Goal: Obtain resource: Download file/media

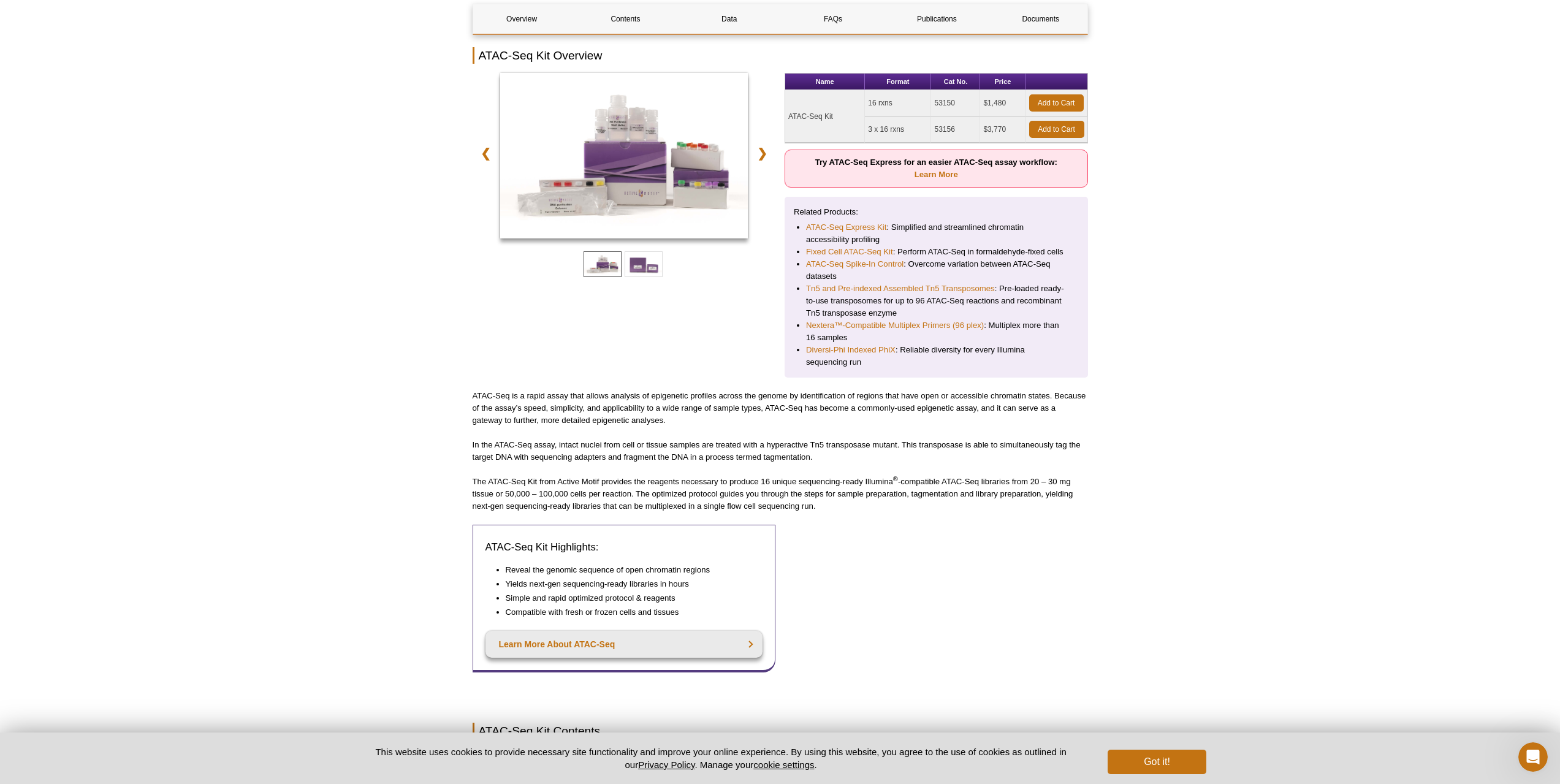
scroll to position [306, 0]
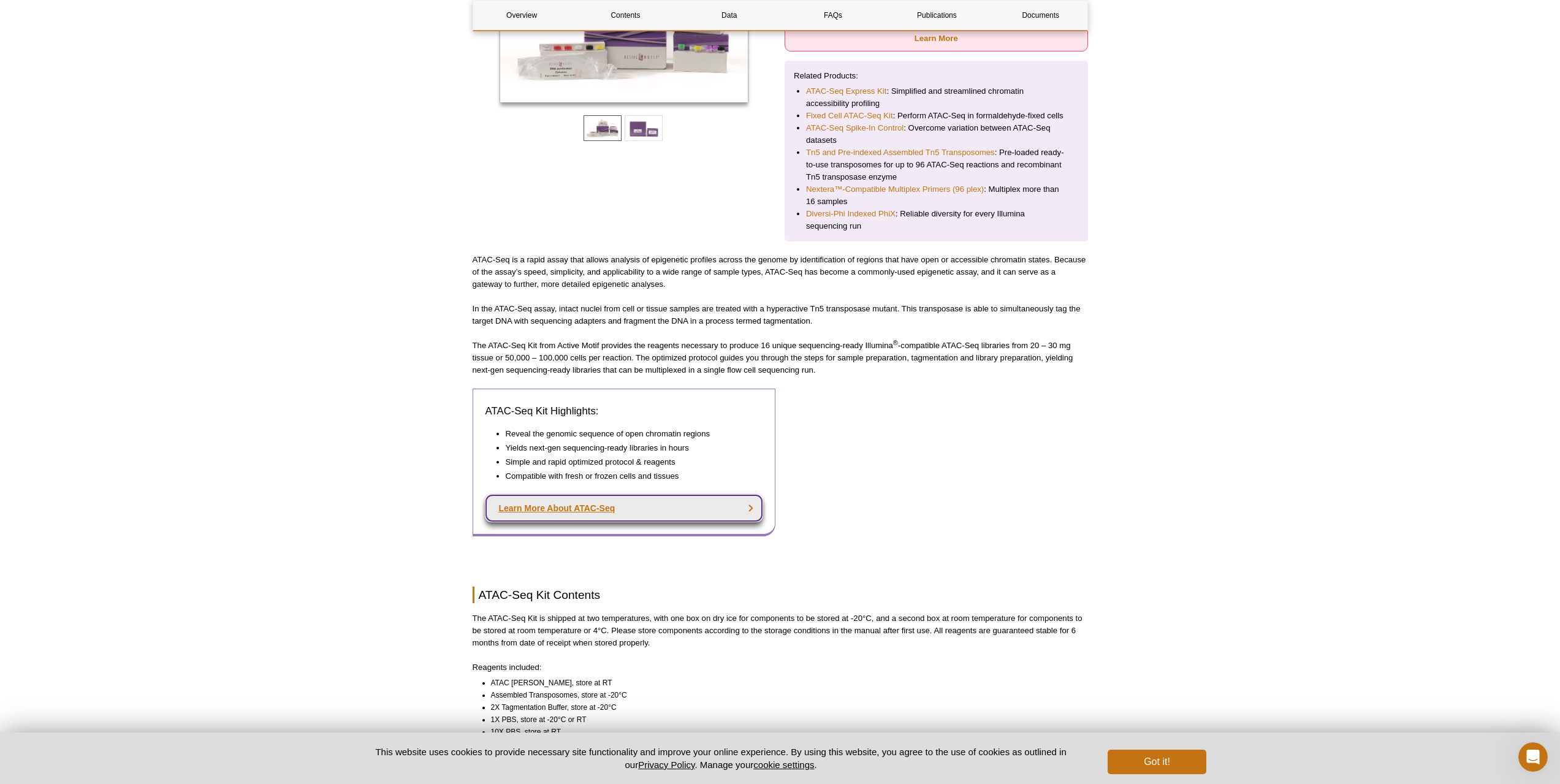
click at [551, 509] on link "Learn More About ATAC-Seq" at bounding box center [624, 508] width 277 height 27
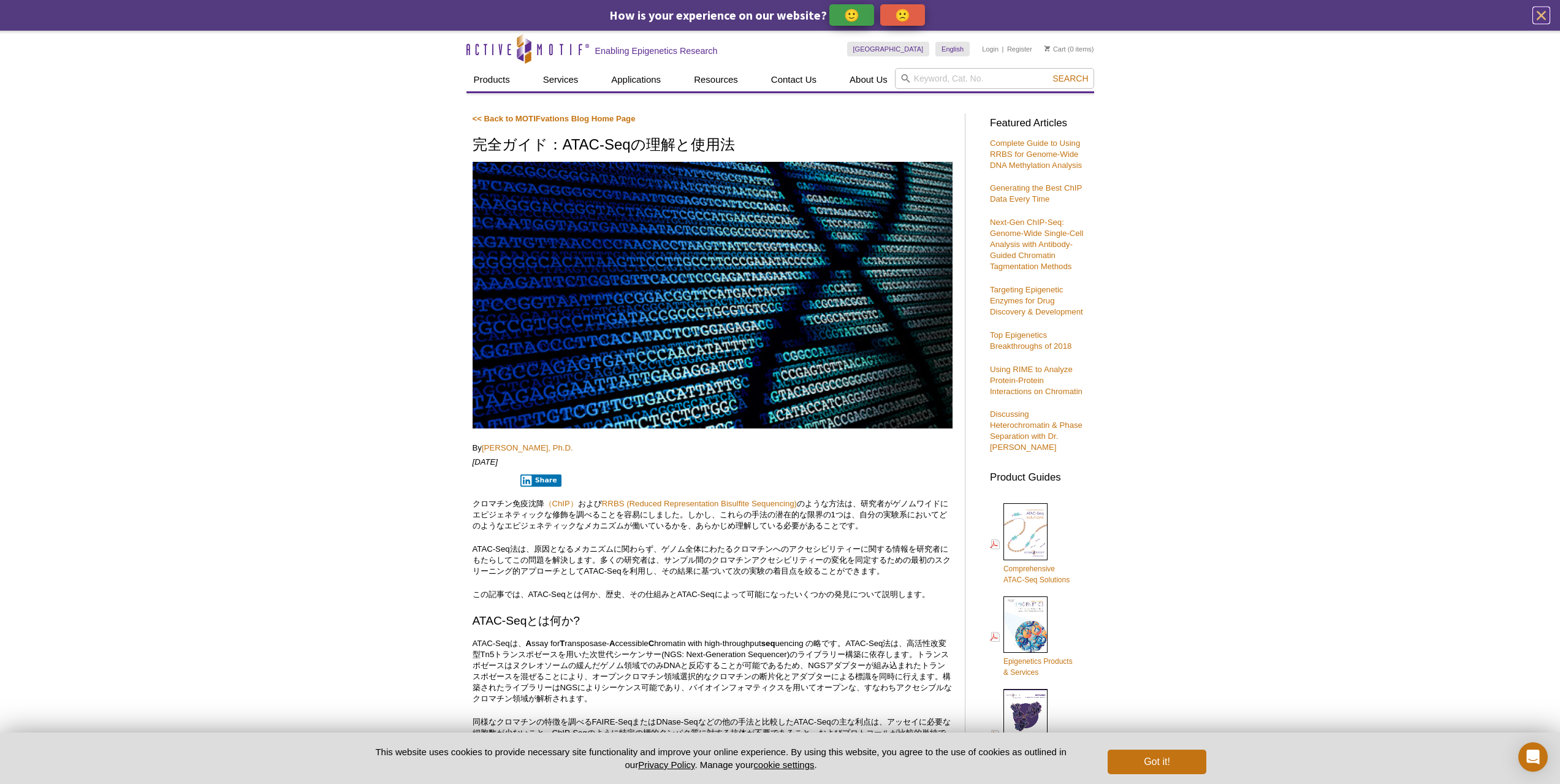
click at [1538, 17] on icon "close" at bounding box center [1541, 15] width 15 height 15
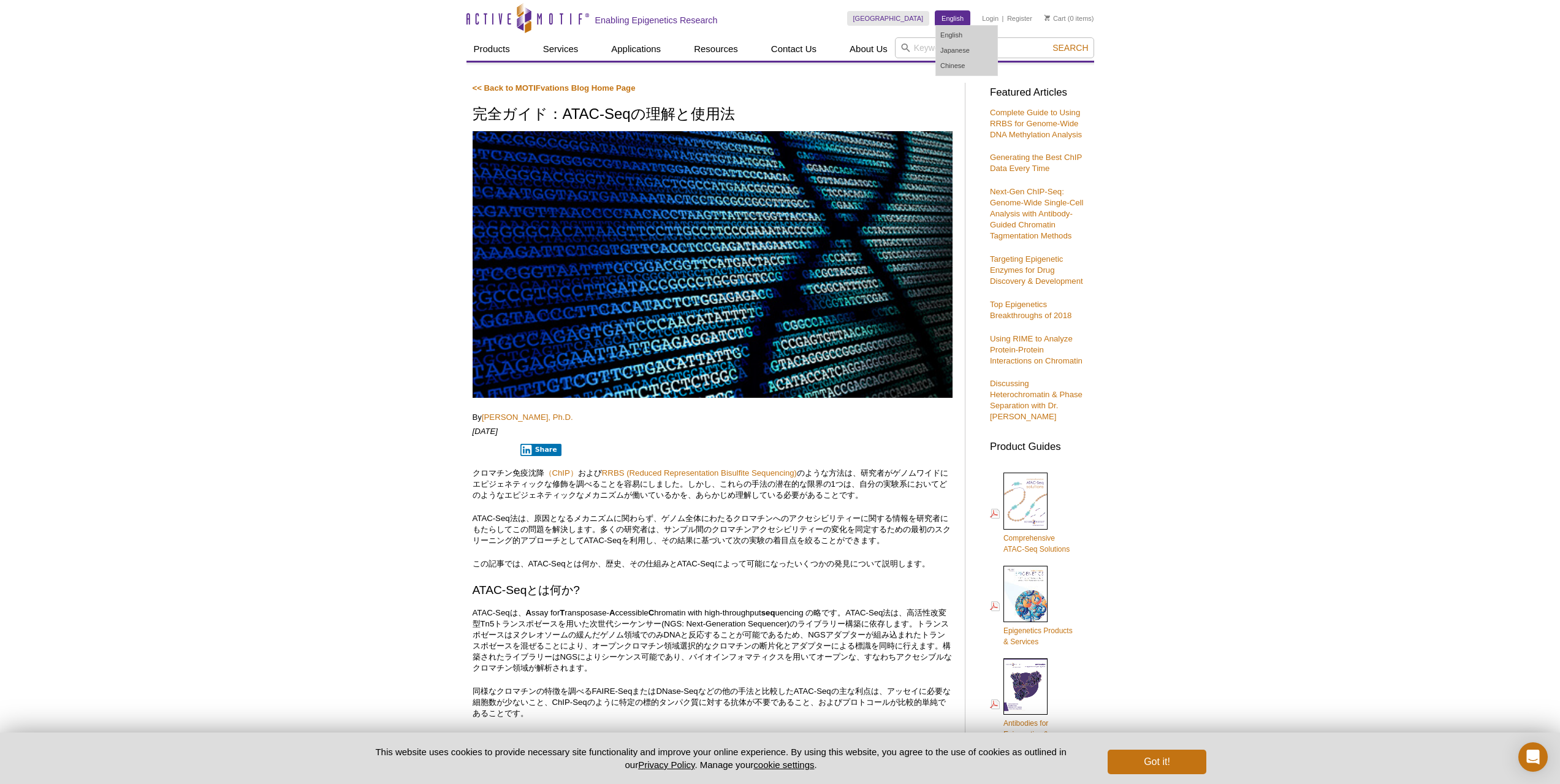
click at [948, 15] on link "English" at bounding box center [953, 18] width 35 height 15
click at [949, 30] on link "English" at bounding box center [967, 35] width 62 height 15
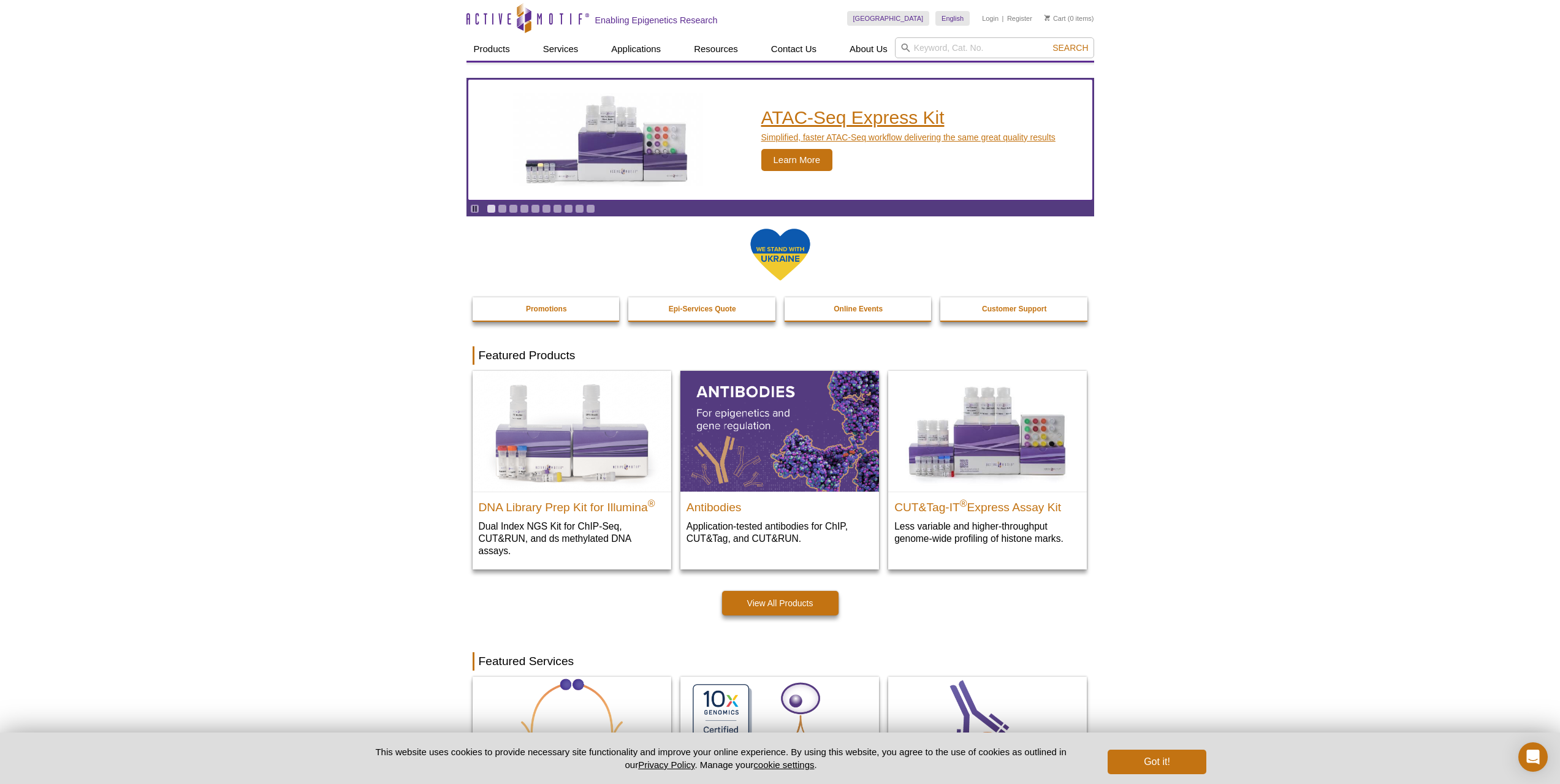
click at [796, 154] on span "Learn More" at bounding box center [797, 160] width 72 height 22
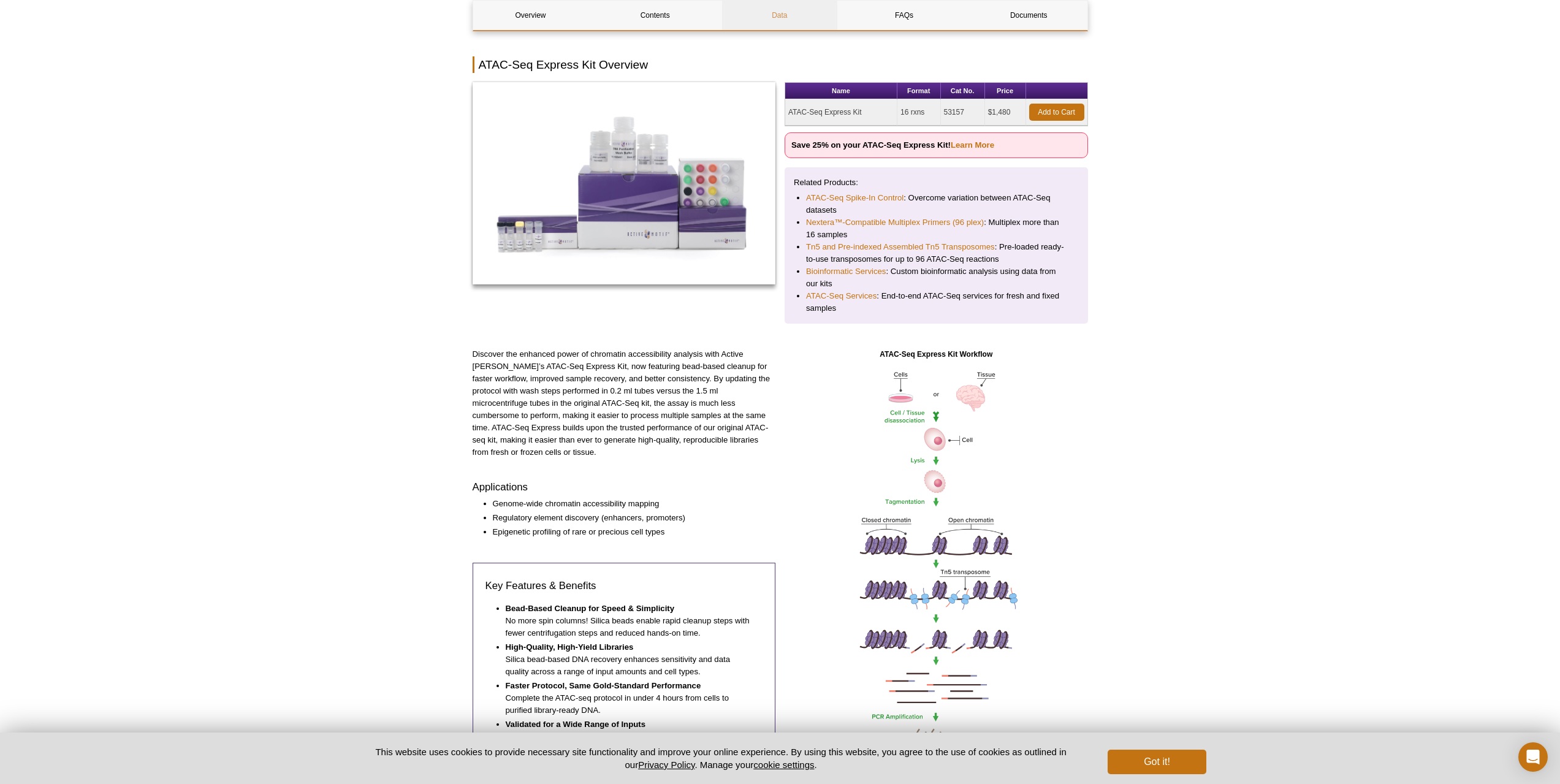
scroll to position [184, 0]
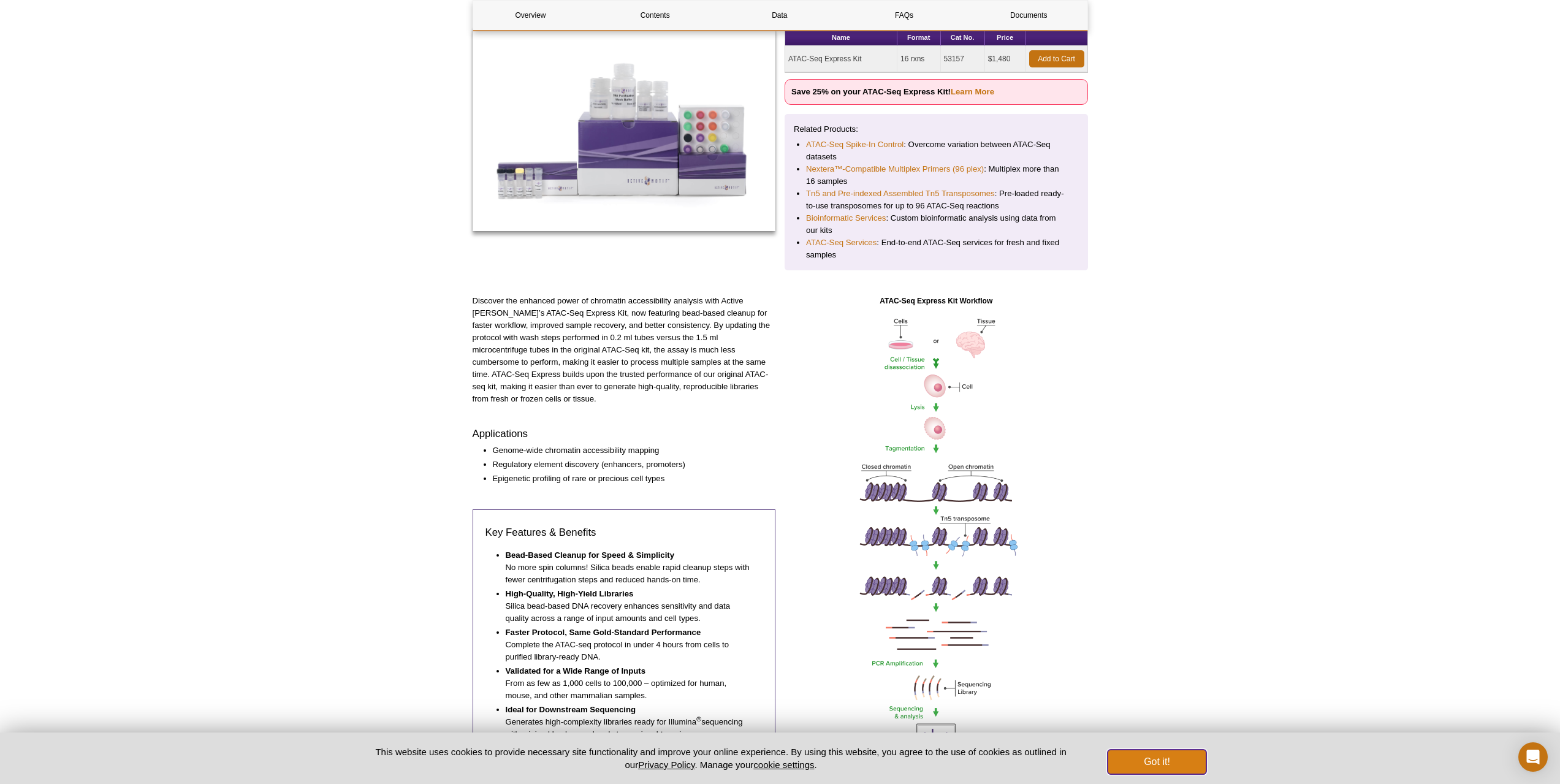
click at [1151, 762] on button "Got it!" at bounding box center [1156, 762] width 98 height 24
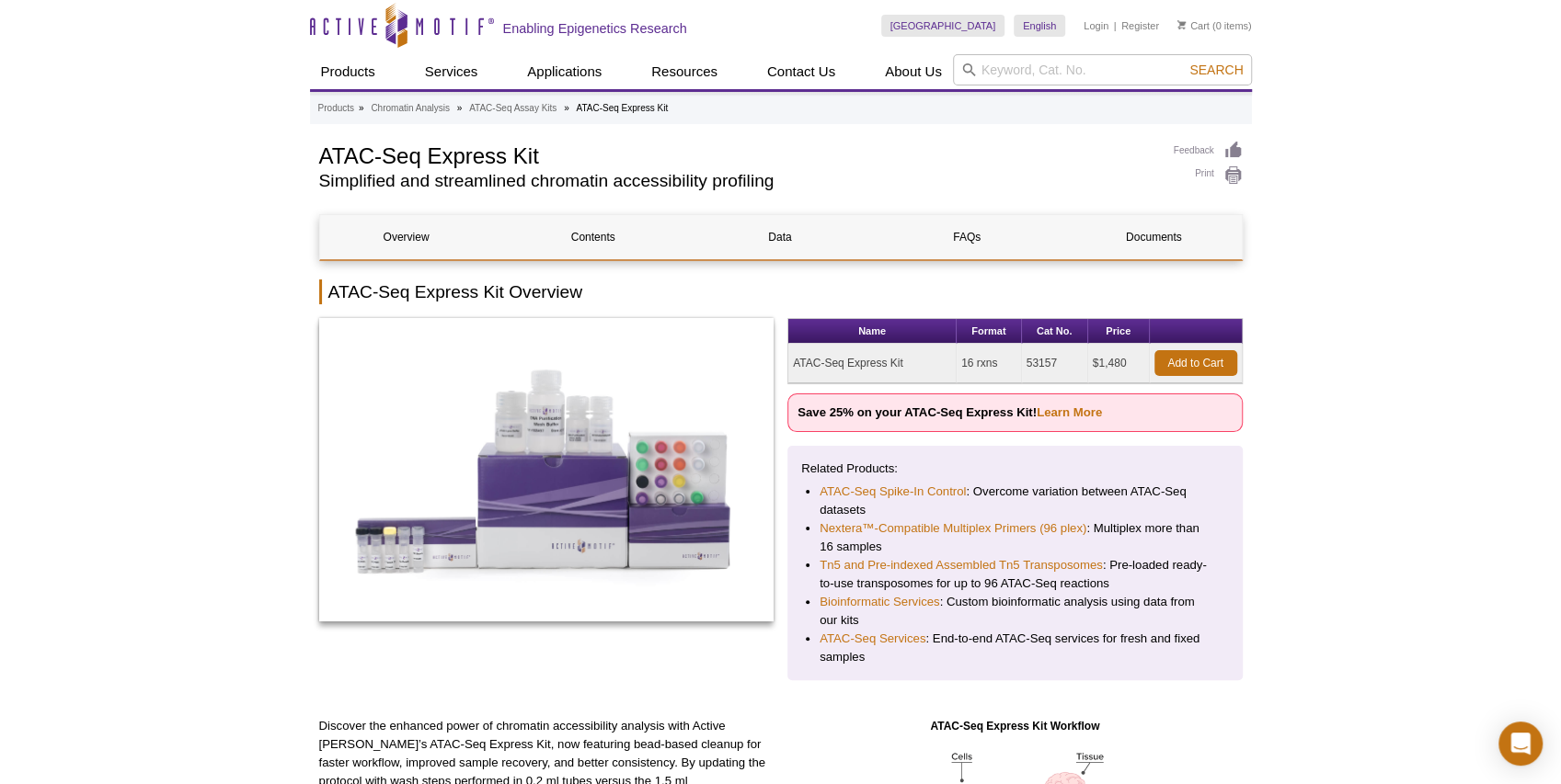
scroll to position [0, 0]
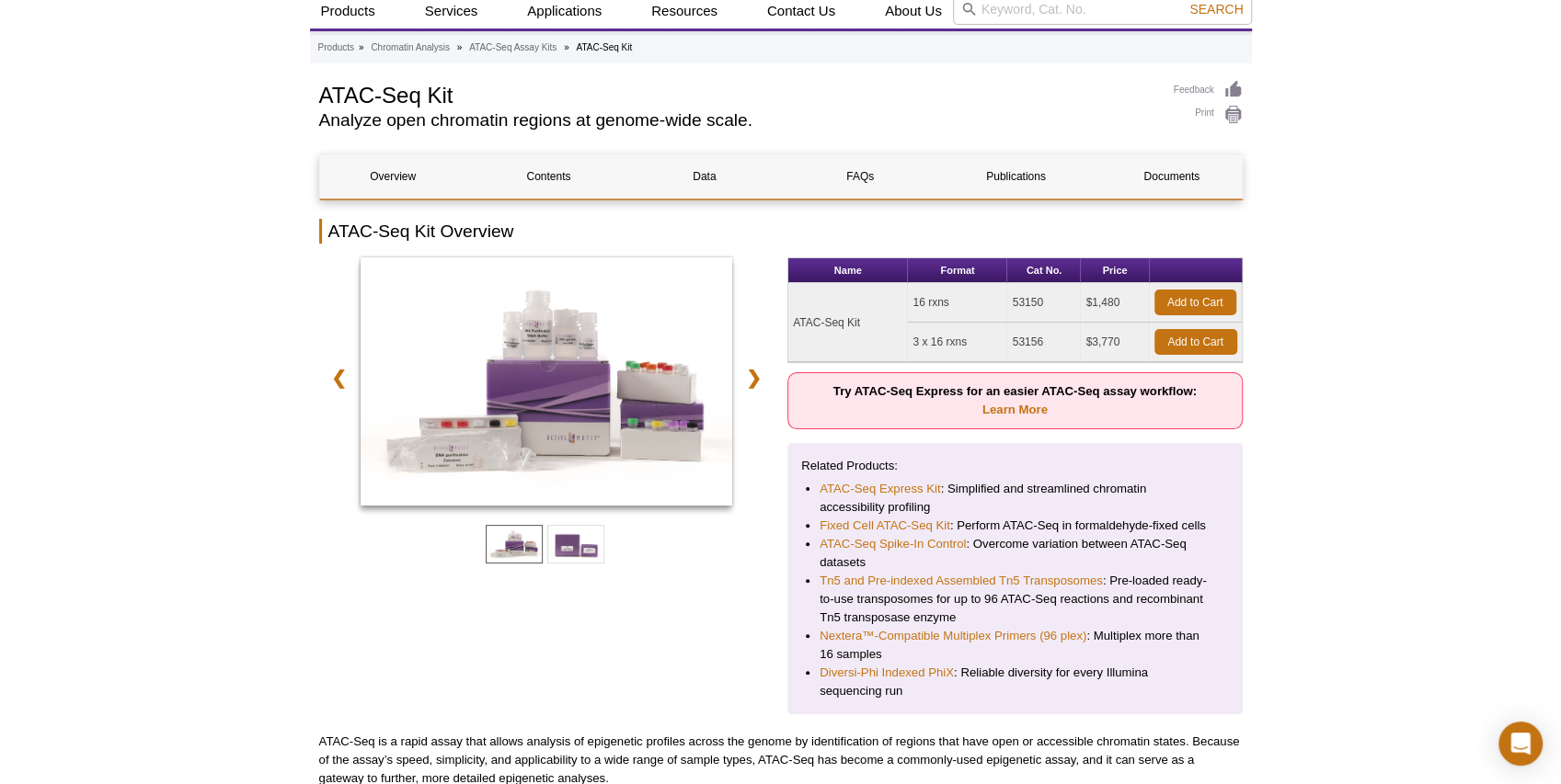
scroll to position [61, 0]
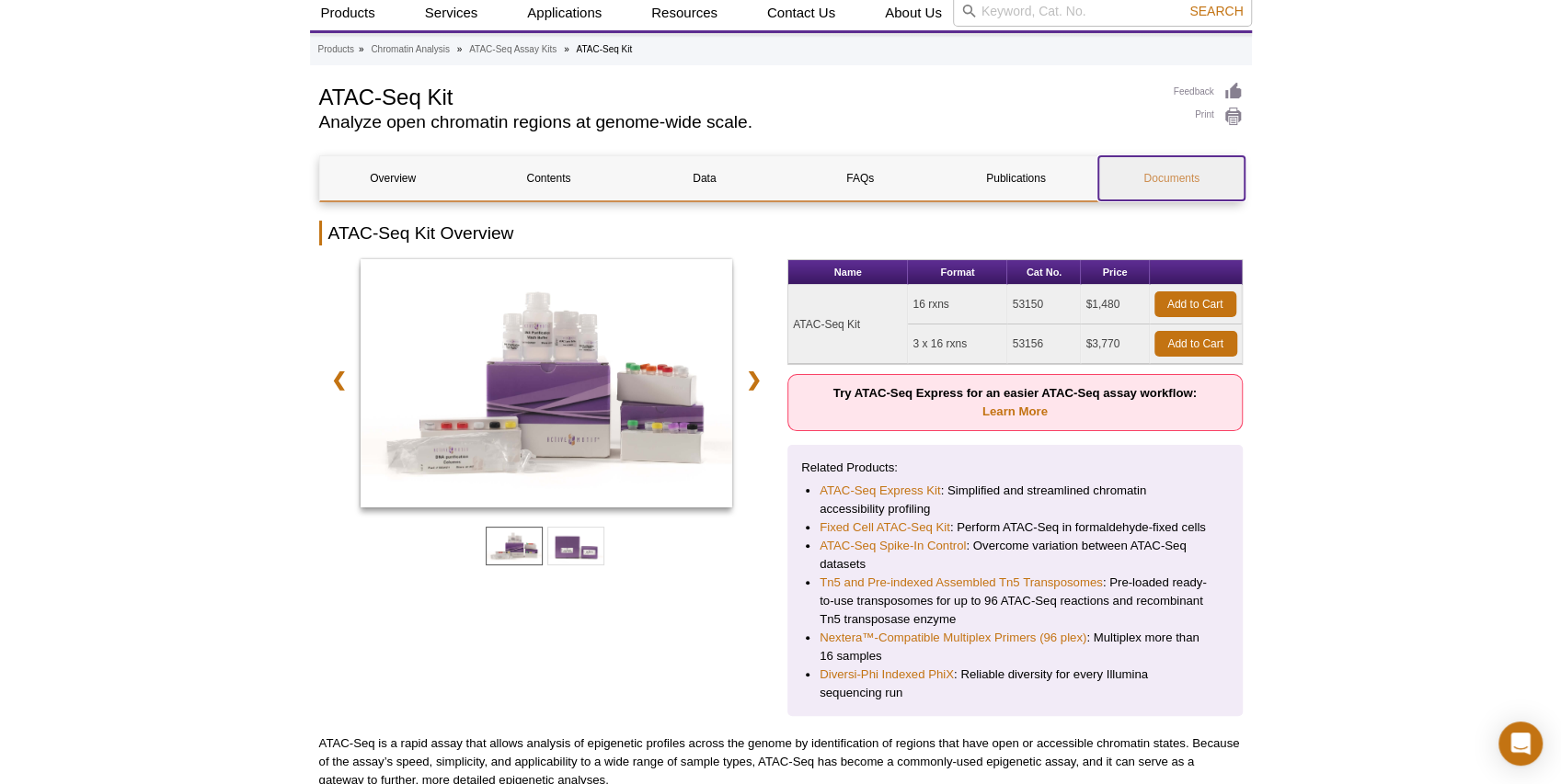
click at [1143, 179] on link "Documents" at bounding box center [1171, 179] width 146 height 44
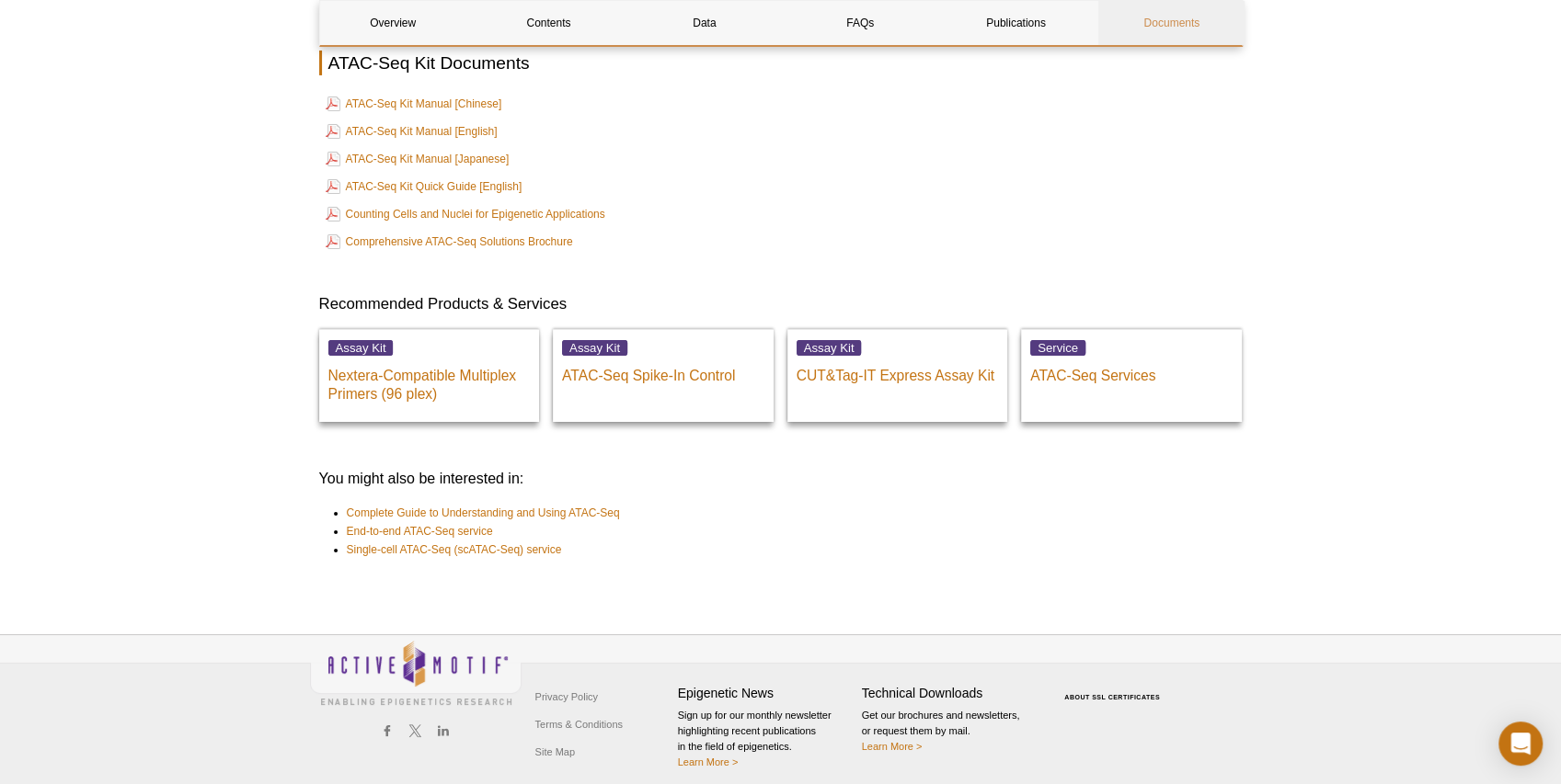
scroll to position [4299, 0]
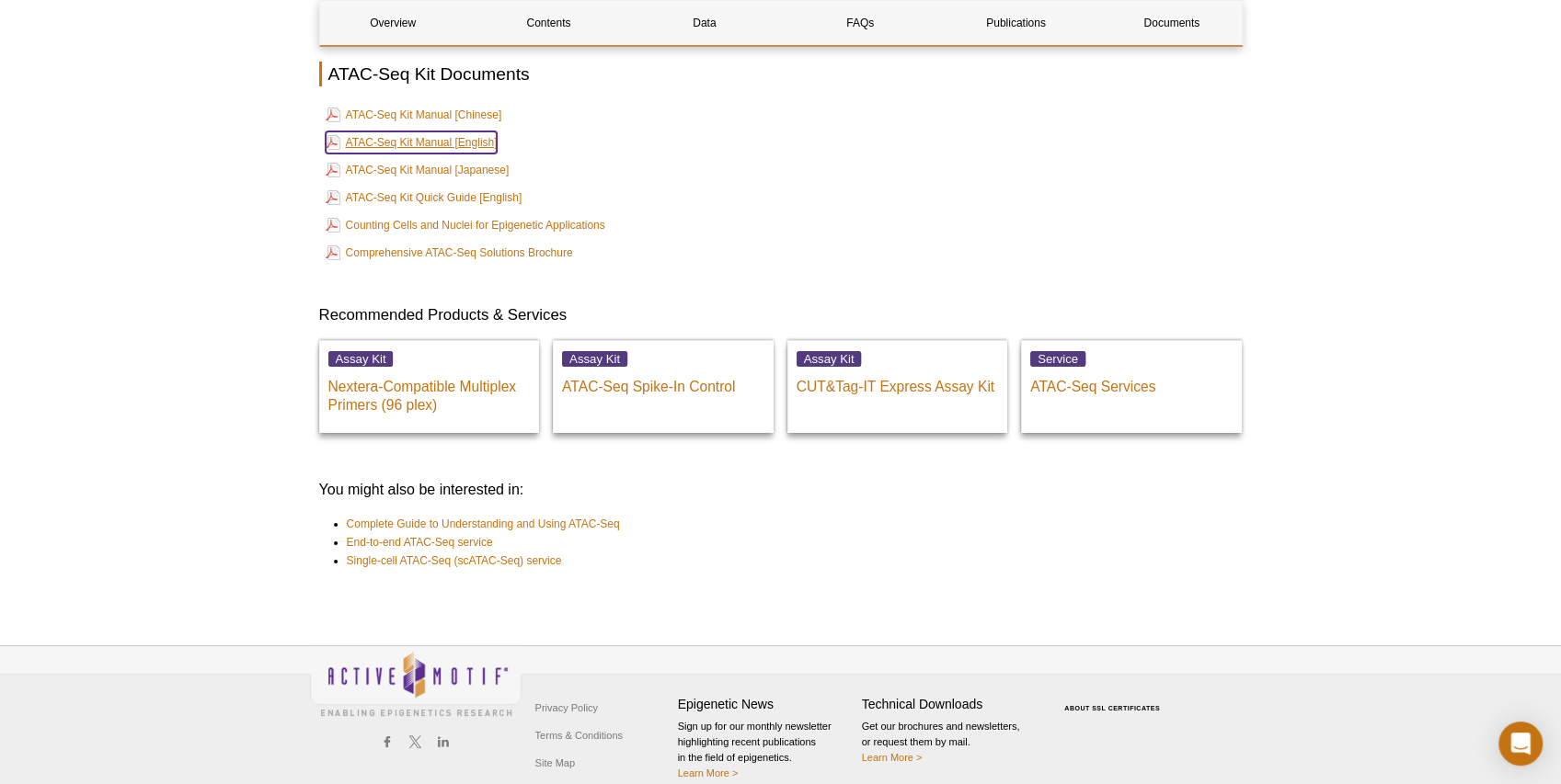
click at [440, 136] on link "ATAC-Seq Kit Manual [English]" at bounding box center [411, 142] width 172 height 22
